Goal: Task Accomplishment & Management: Manage account settings

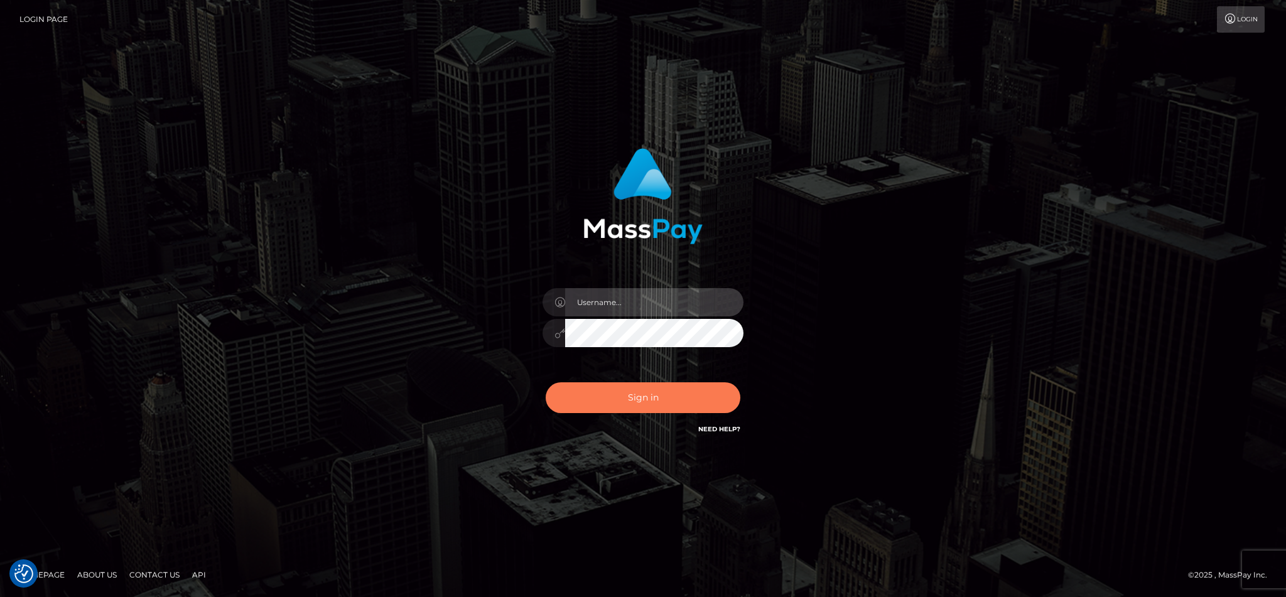
type input "cgomez.nvision"
click at [645, 394] on button "Sign in" at bounding box center [643, 398] width 195 height 31
type input "cgomez.nvision"
click at [645, 394] on button "Sign in" at bounding box center [643, 398] width 195 height 31
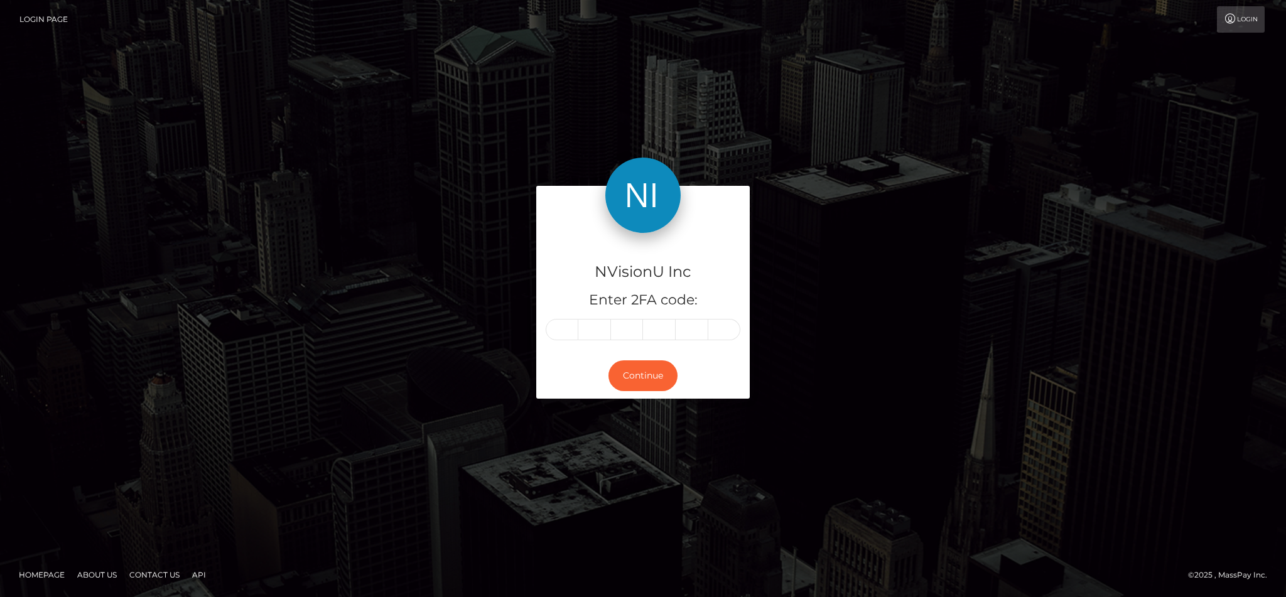
type input "5"
type input "4"
type input "8"
type input "9"
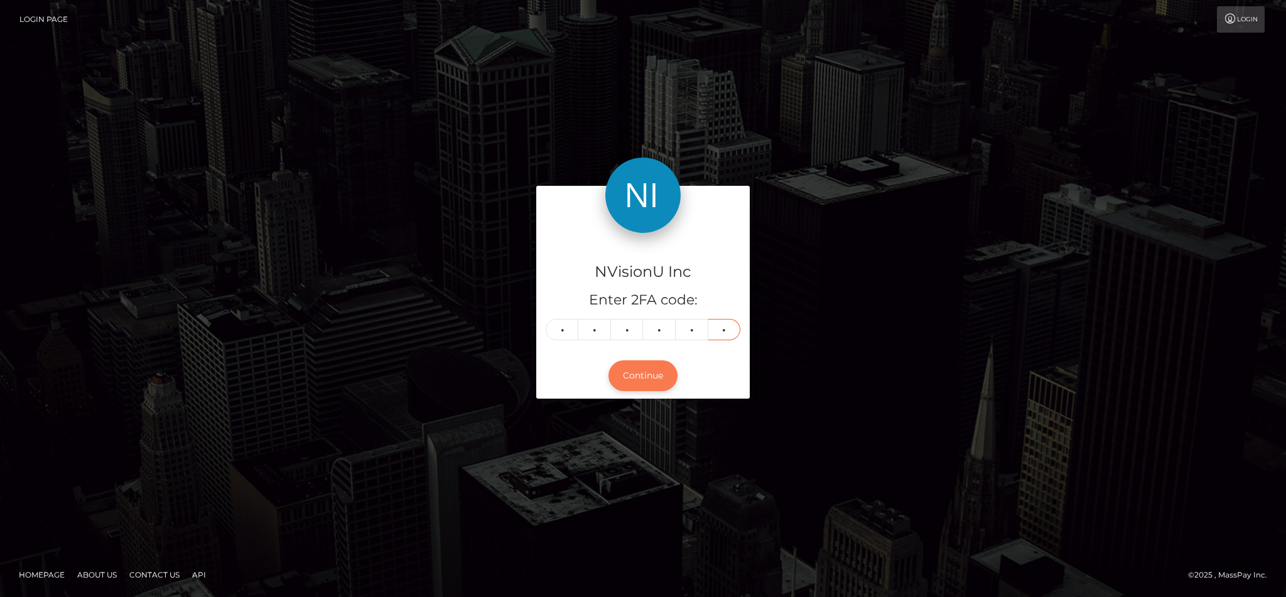
type input "3"
click at [647, 376] on button "Continue" at bounding box center [643, 376] width 69 height 31
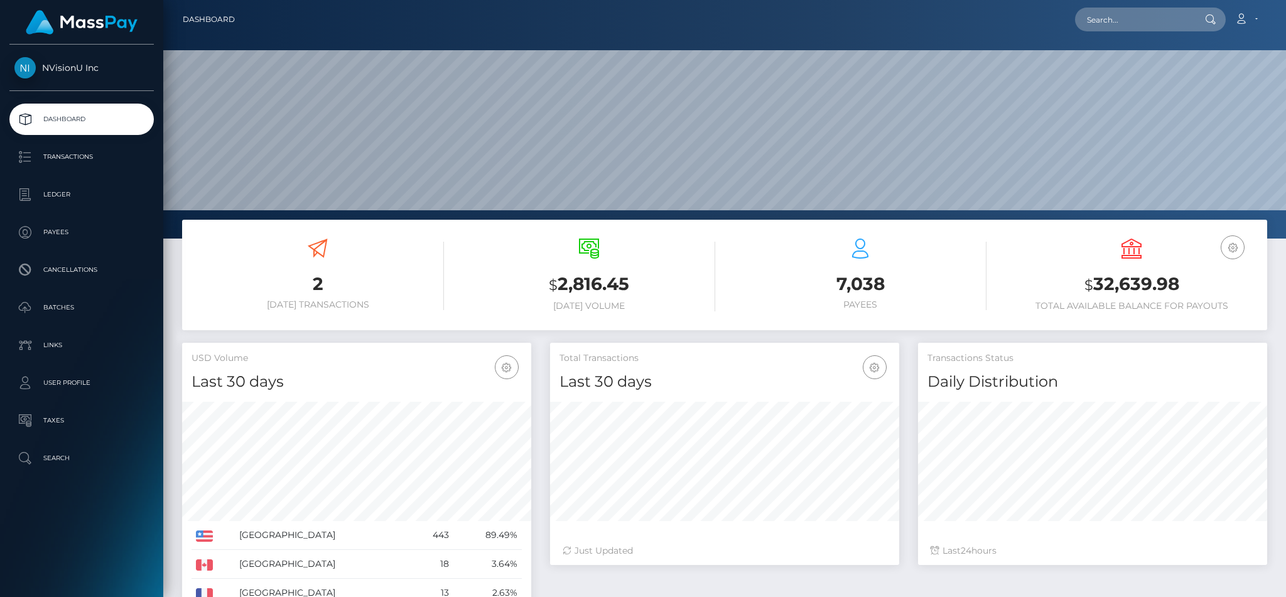
scroll to position [223, 349]
